Goal: Navigation & Orientation: Find specific page/section

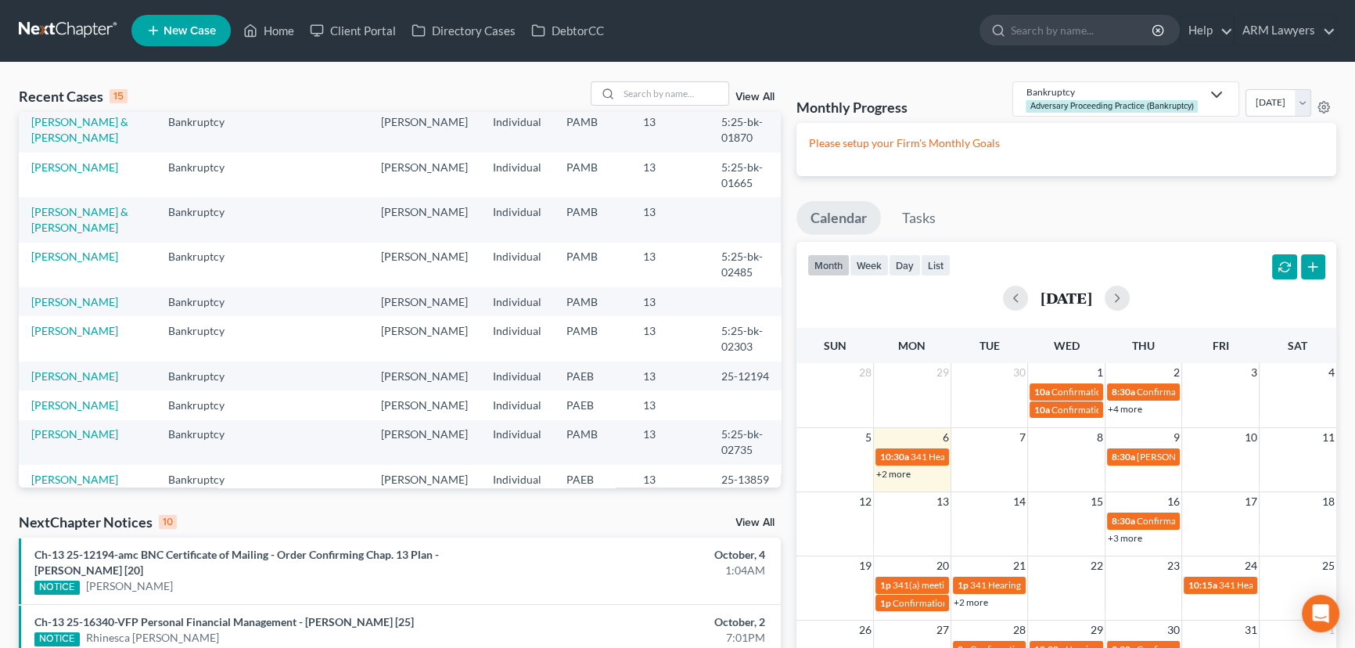
scroll to position [70, 0]
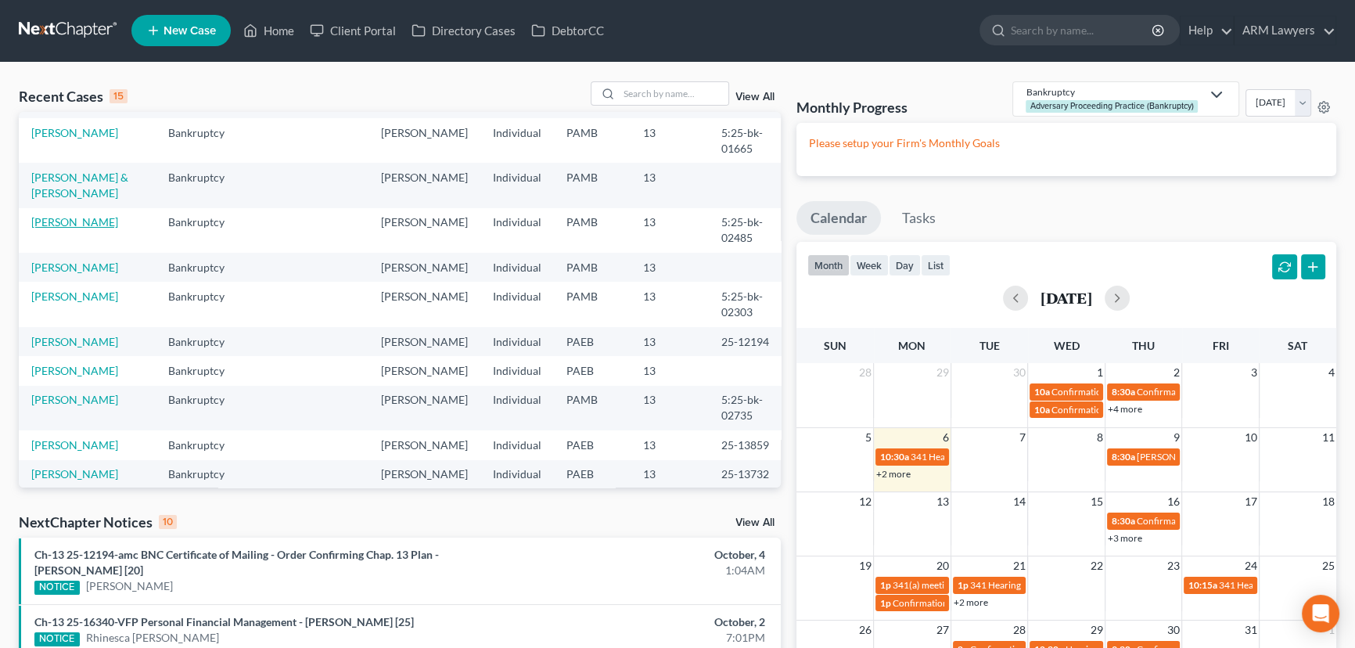
click at [74, 225] on link "[PERSON_NAME]" at bounding box center [74, 221] width 87 height 13
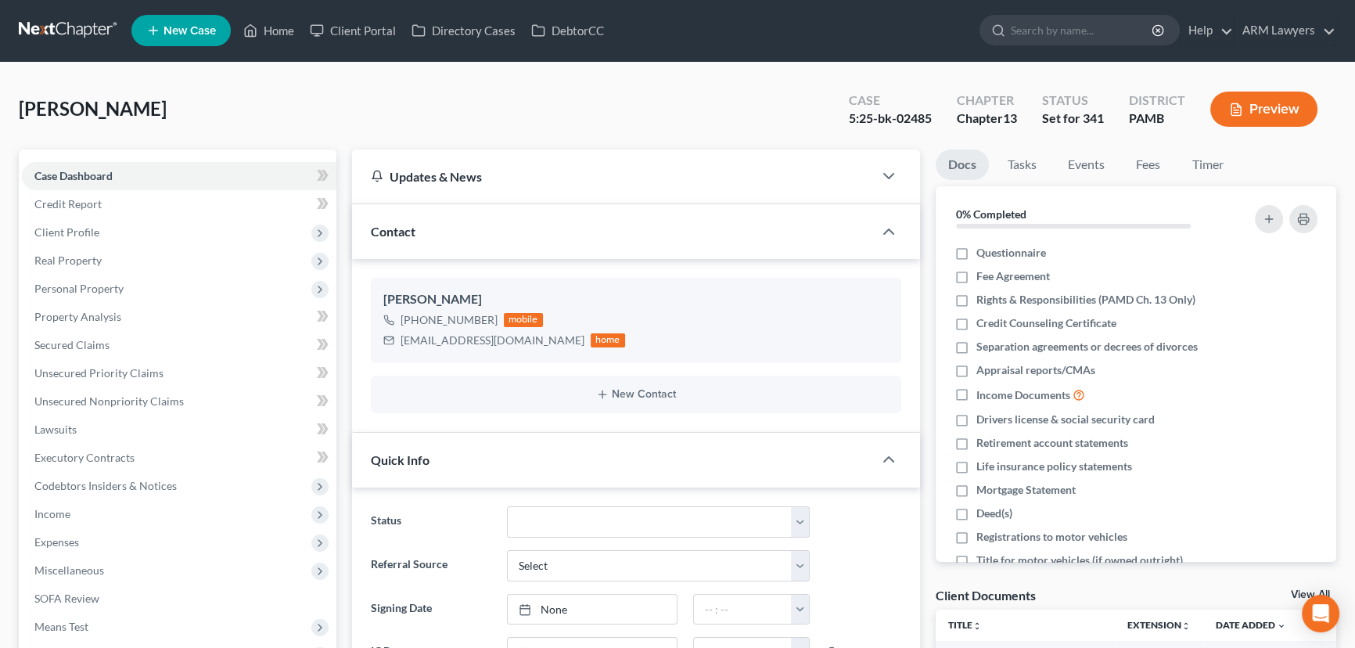
scroll to position [185, 0]
click at [258, 27] on link "Home" at bounding box center [269, 30] width 67 height 28
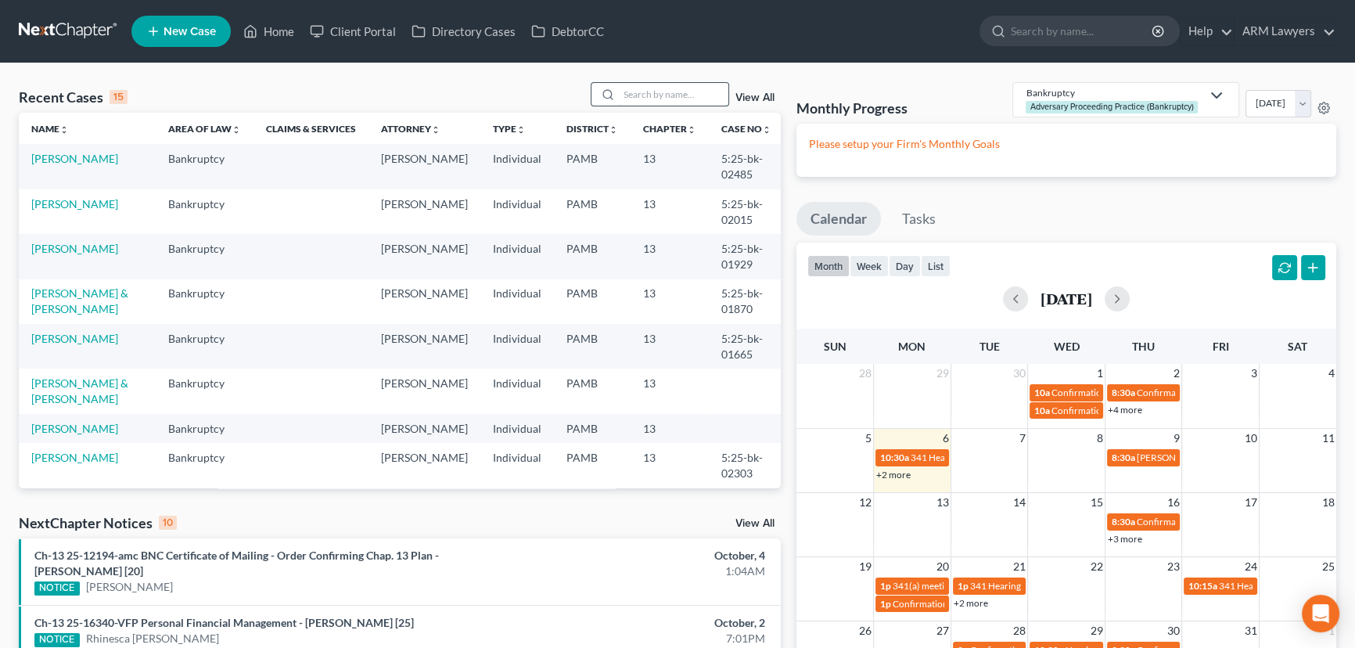
click at [642, 94] on input "search" at bounding box center [674, 94] width 110 height 23
type input "[PERSON_NAME]"
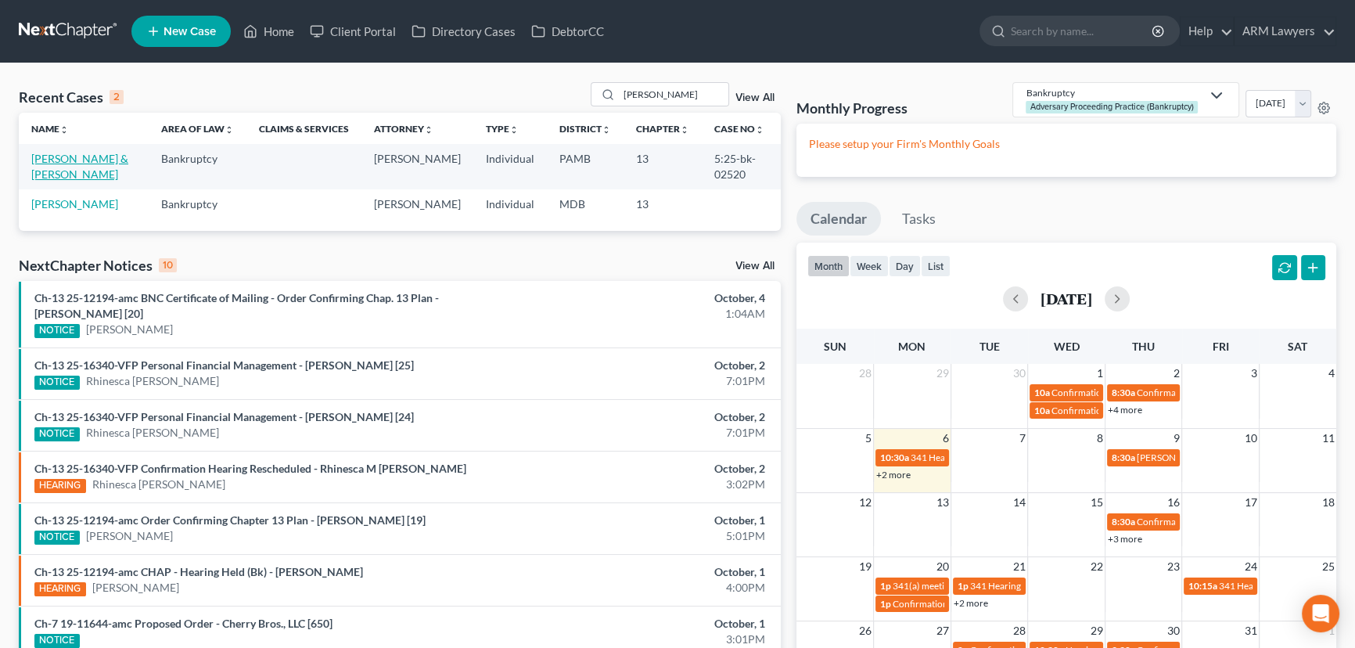
click at [66, 162] on link "[PERSON_NAME] & [PERSON_NAME]" at bounding box center [79, 166] width 97 height 29
select select "1"
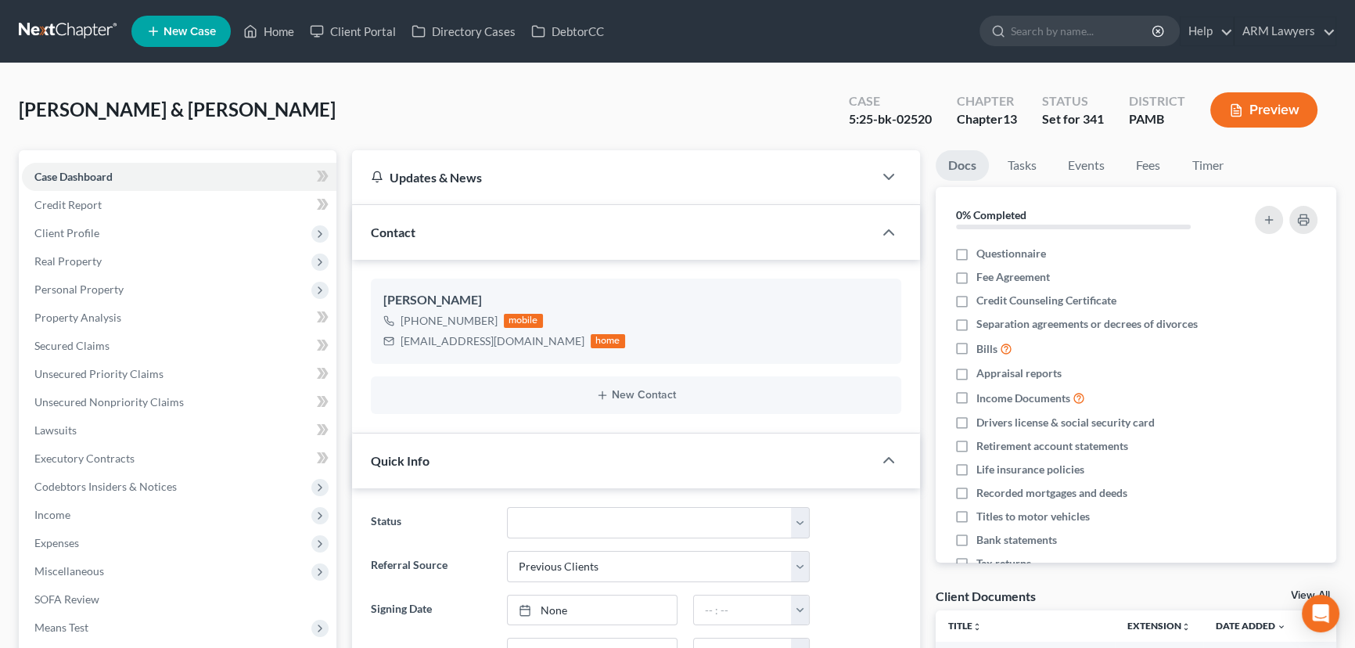
scroll to position [95, 0]
click at [279, 36] on link "Home" at bounding box center [269, 31] width 67 height 28
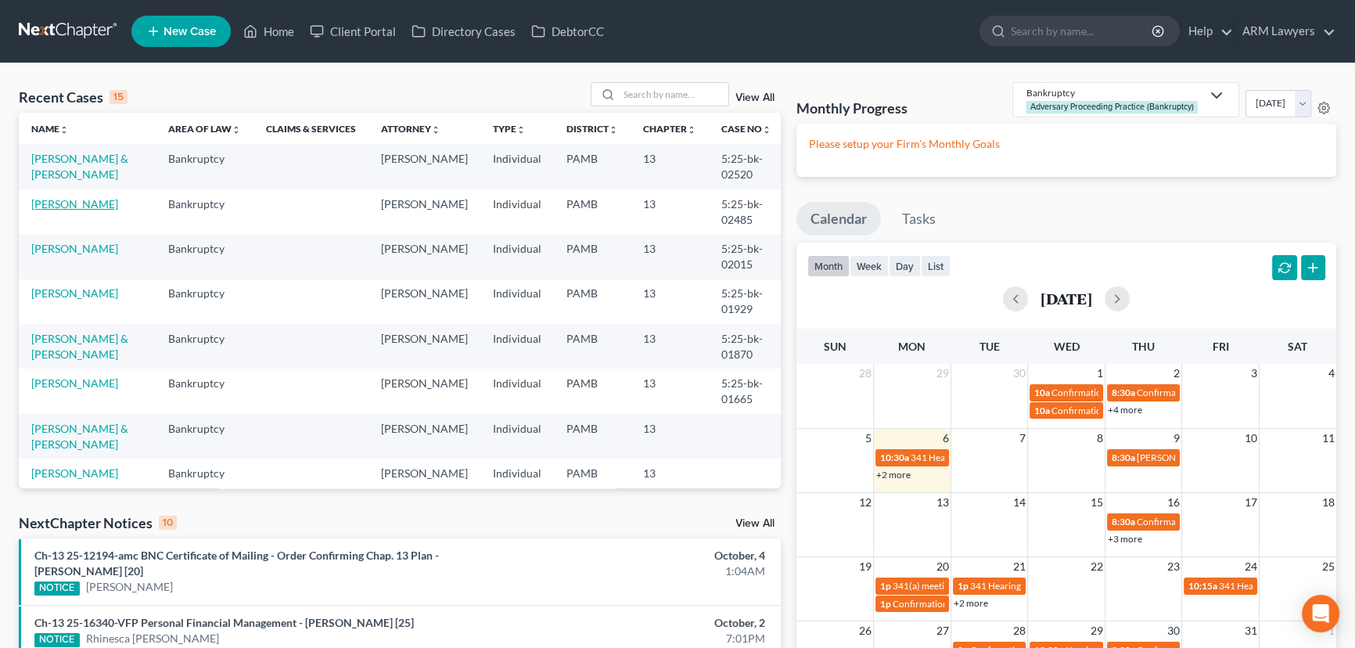
click at [66, 207] on link "[PERSON_NAME]" at bounding box center [74, 203] width 87 height 13
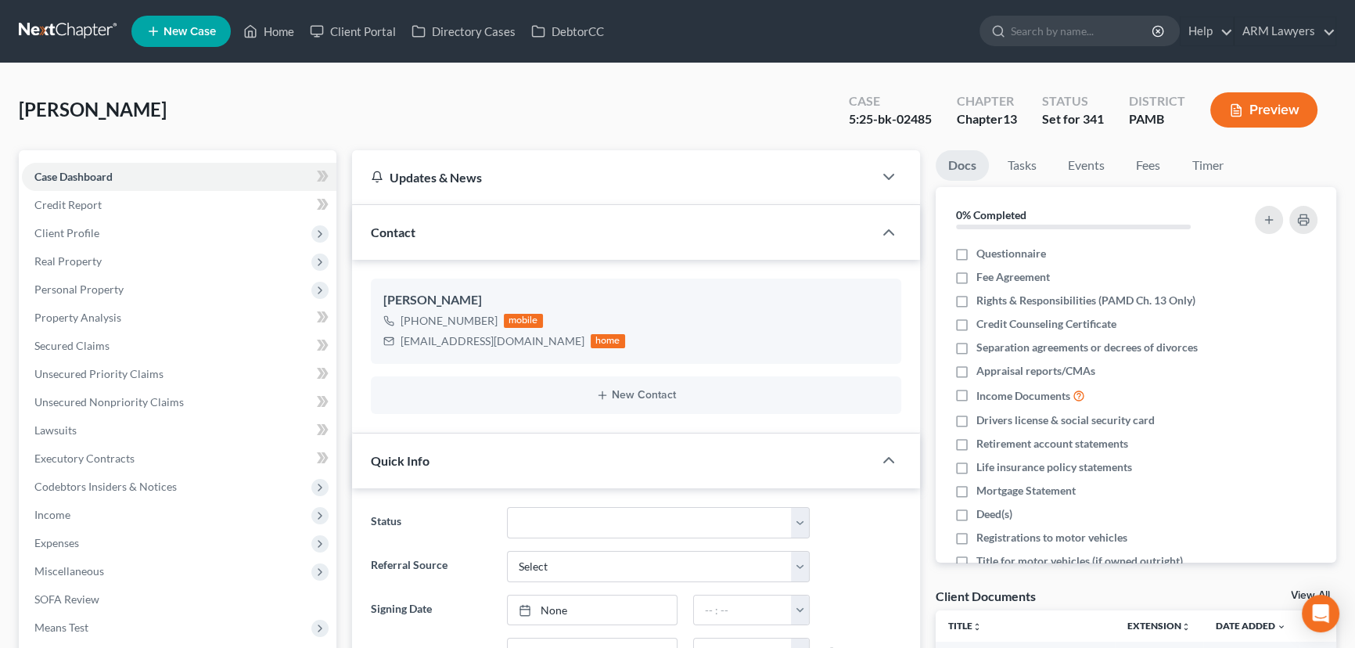
scroll to position [185, 0]
click at [689, 131] on div "[PERSON_NAME] Upgraded Case 5:25-bk-02485 Chapter Chapter 13 Status Set for 341…" at bounding box center [678, 116] width 1318 height 68
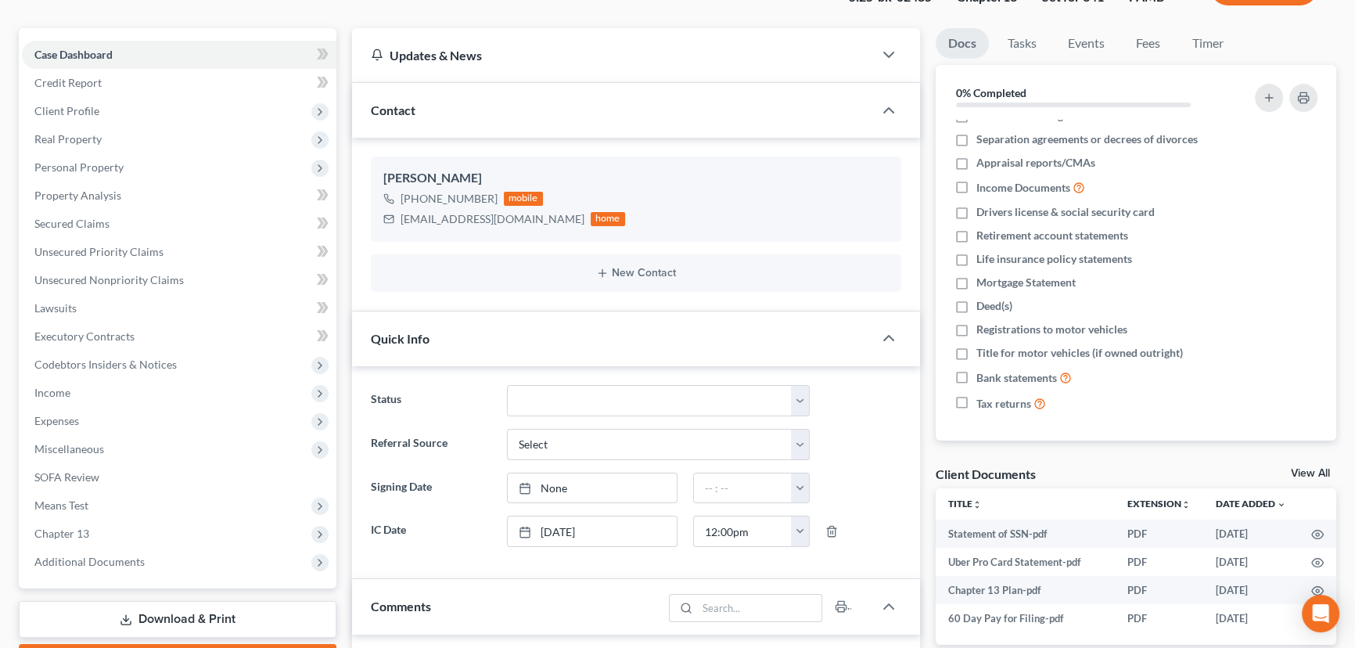
scroll to position [0, 0]
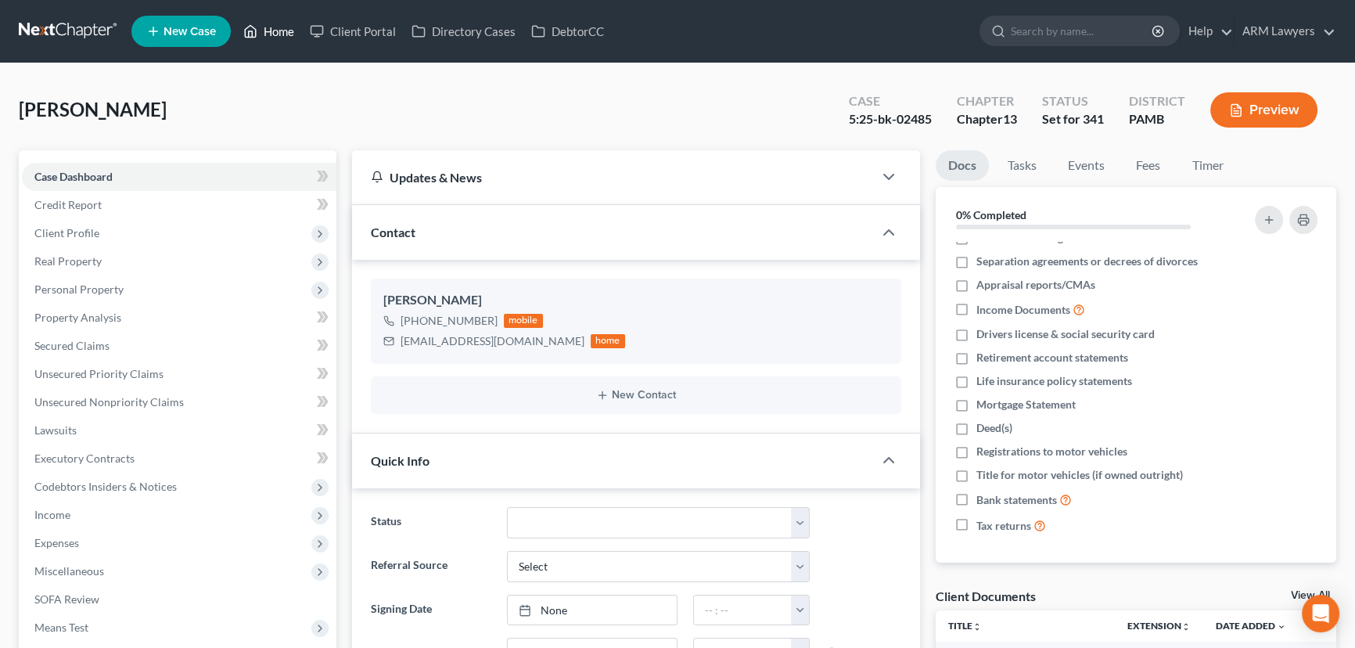
drag, startPoint x: 264, startPoint y: 38, endPoint x: 259, endPoint y: 110, distance: 72.9
click at [264, 38] on link "Home" at bounding box center [269, 31] width 67 height 28
